Goal: Use online tool/utility: Utilize a website feature to perform a specific function

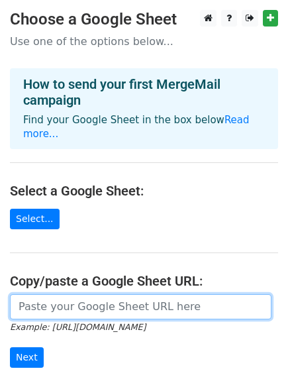
paste input "https://docs.google.com/spreadsheets/d/12PEtNsMMC0Mrz7IMc96DSrnddVijeEQF90XR3RU…"
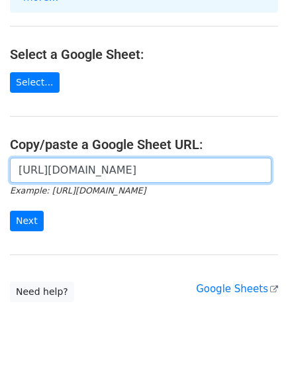
scroll to position [144, 0]
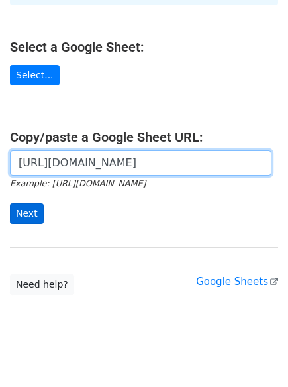
type input "https://docs.google.com/spreadsheets/d/12PEtNsMMC0Mrz7IMc96DSrnddVijeEQF90XR3RU…"
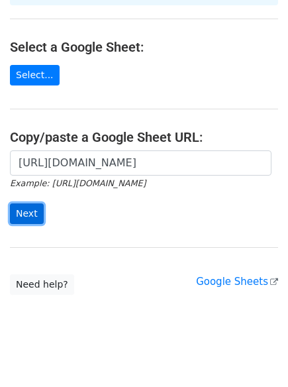
scroll to position [0, 0]
click at [11, 205] on input "Next" at bounding box center [27, 213] width 34 height 21
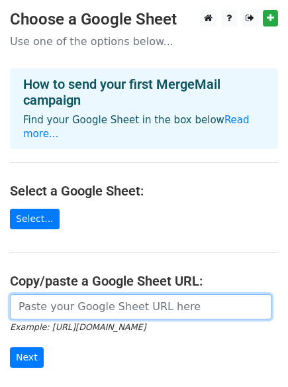
click at [58, 297] on input "url" at bounding box center [141, 306] width 262 height 25
paste input "[URL][DOMAIN_NAME]"
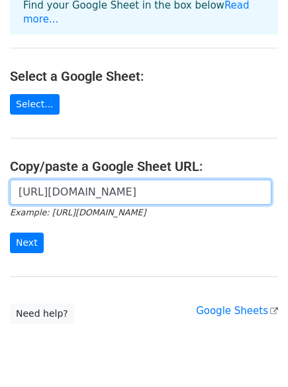
scroll to position [144, 0]
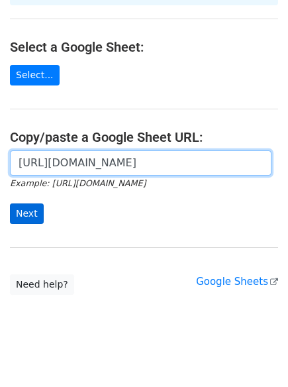
type input "[URL][DOMAIN_NAME]"
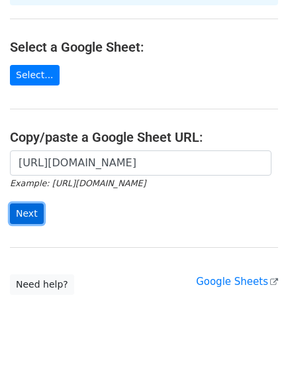
scroll to position [0, 0]
click at [26, 203] on input "Next" at bounding box center [27, 213] width 34 height 21
